Goal: Task Accomplishment & Management: Complete application form

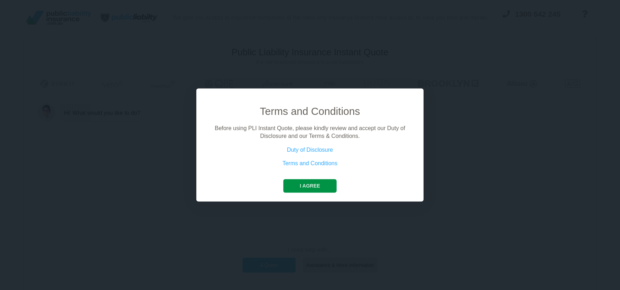
click at [313, 185] on button "I agree" at bounding box center [309, 185] width 53 height 13
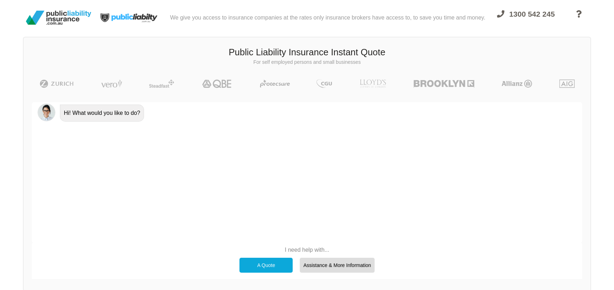
scroll to position [35, 0]
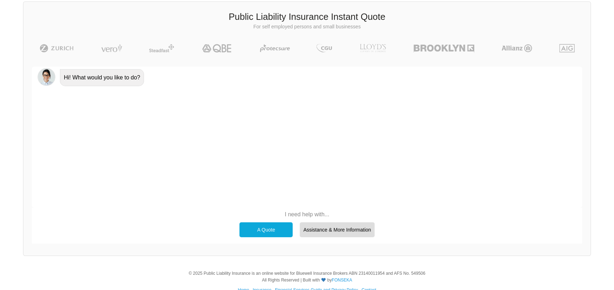
click at [278, 227] on div "A Quote" at bounding box center [266, 229] width 53 height 15
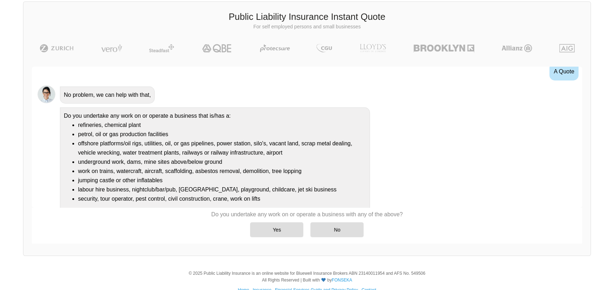
scroll to position [45, 0]
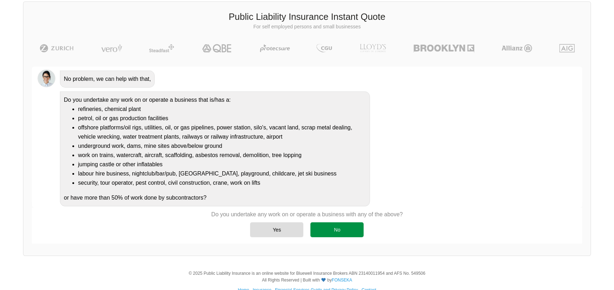
click at [335, 229] on div "No" at bounding box center [336, 229] width 53 height 15
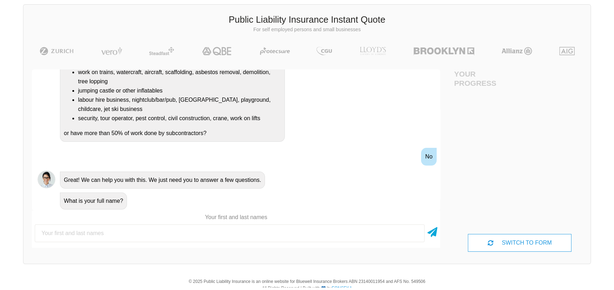
scroll to position [35, 0]
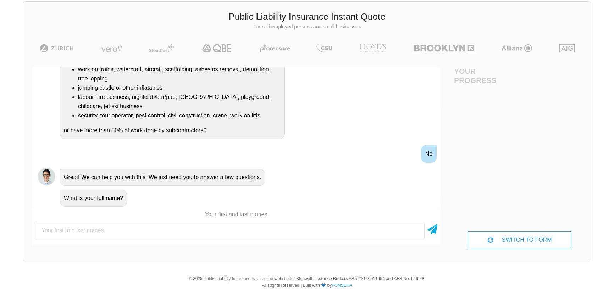
type input "k"
type input "K"
type input "[PERSON_NAME]"
click at [434, 228] on icon at bounding box center [433, 228] width 10 height 13
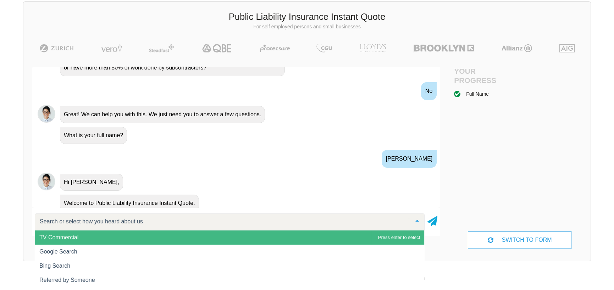
scroll to position [229, 0]
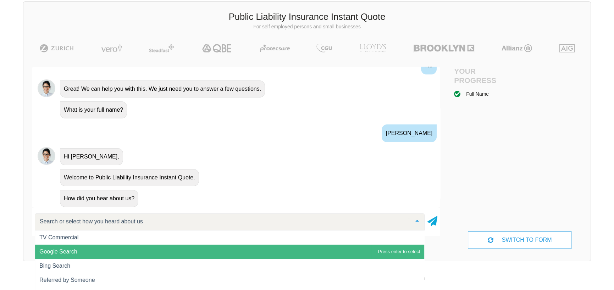
click at [73, 253] on span "Google Search" at bounding box center [58, 252] width 38 height 6
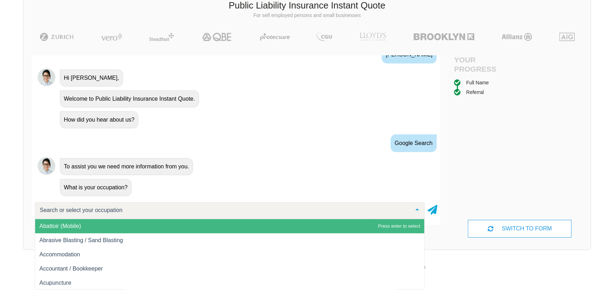
scroll to position [54, 0]
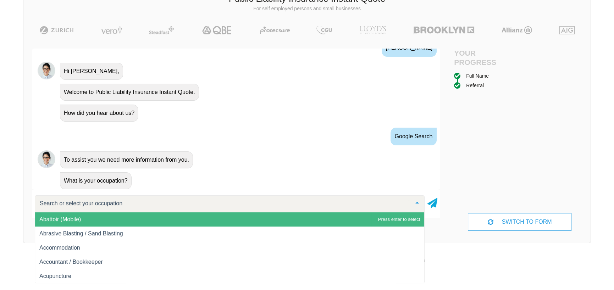
click at [82, 202] on input "text" at bounding box center [224, 203] width 372 height 7
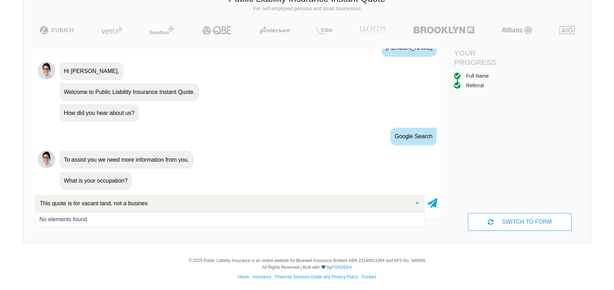
type input "This quote is for vacant land, not a business"
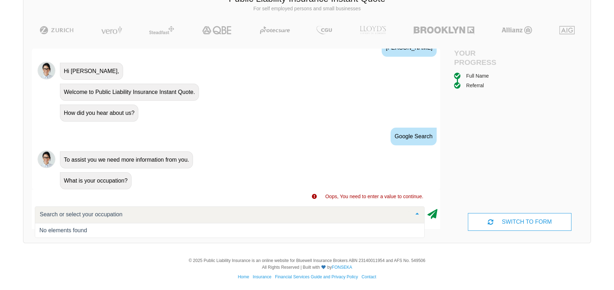
click at [433, 211] on icon at bounding box center [433, 213] width 10 height 13
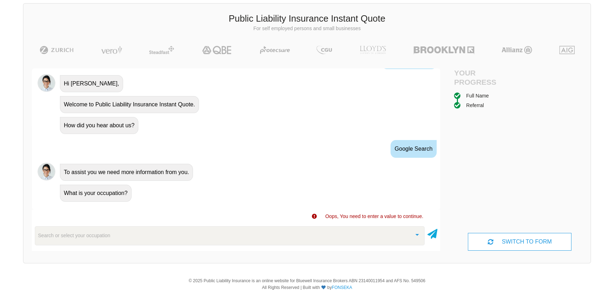
scroll to position [54, 0]
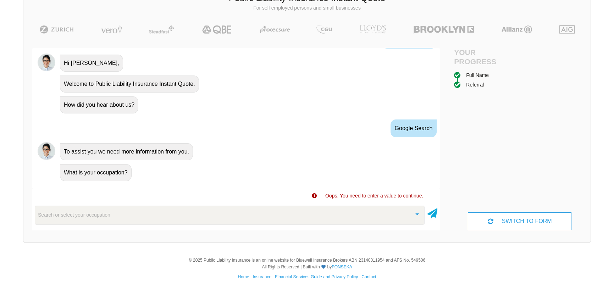
drag, startPoint x: 131, startPoint y: 216, endPoint x: 132, endPoint y: 210, distance: 5.7
click at [132, 211] on div "Search or select your occupation" at bounding box center [230, 215] width 390 height 19
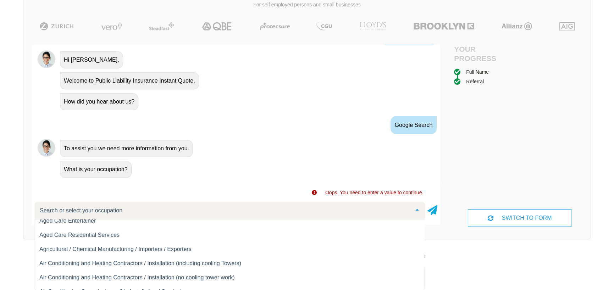
scroll to position [142, 0]
